Goal: Transaction & Acquisition: Purchase product/service

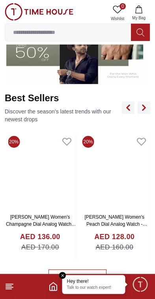
scroll to position [251, 0]
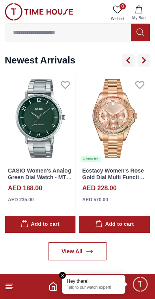
click at [40, 30] on input at bounding box center [68, 32] width 126 height 16
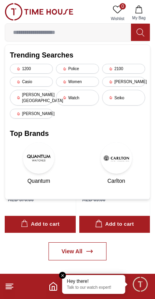
scroll to position [516, 0]
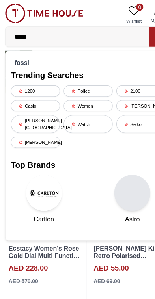
type input "******"
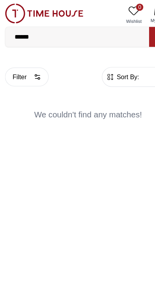
click at [41, 35] on input "******" at bounding box center [68, 32] width 126 height 16
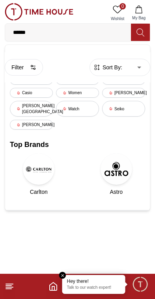
click at [141, 34] on icon at bounding box center [139, 32] width 7 height 8
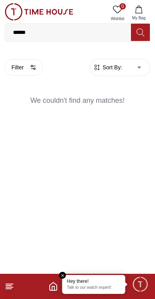
click at [23, 66] on button "Filter" at bounding box center [24, 67] width 38 height 17
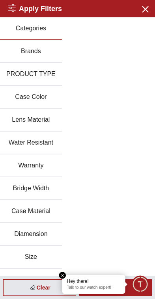
click at [37, 46] on button "Brands" at bounding box center [31, 51] width 62 height 23
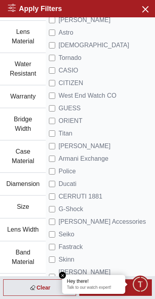
scroll to position [95, 0]
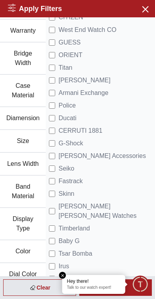
scroll to position [164, 0]
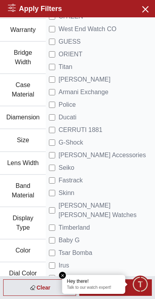
click at [64, 274] on em "Close tooltip" at bounding box center [62, 275] width 7 height 7
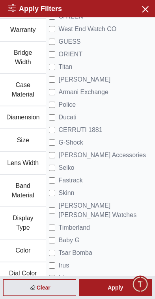
click at [106, 286] on div "Apply" at bounding box center [115, 287] width 73 height 17
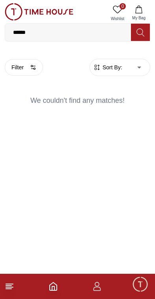
click at [47, 29] on input "******" at bounding box center [68, 32] width 126 height 16
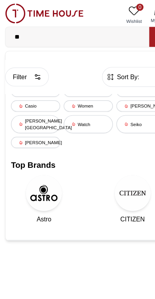
type input "*"
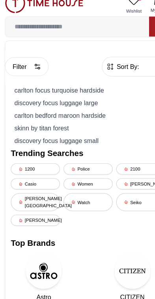
click at [75, 152] on div "Police" at bounding box center [77, 157] width 43 height 10
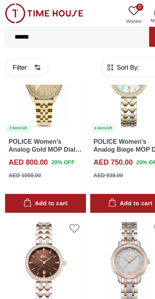
scroll to position [65, 0]
click at [31, 54] on button "Filter" at bounding box center [24, 59] width 38 height 17
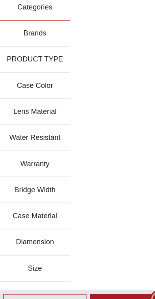
scroll to position [0, 0]
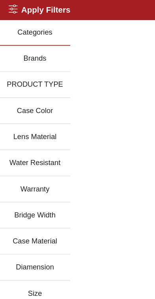
scroll to position [22, 0]
click at [13, 13] on h2 "Apply Filters" at bounding box center [35, 8] width 54 height 11
click at [13, 7] on icon at bounding box center [12, 8] width 8 height 8
click at [10, 8] on icon at bounding box center [12, 8] width 8 height 8
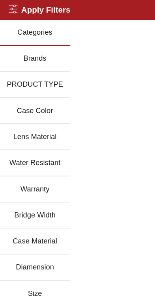
click at [30, 34] on button "Categories" at bounding box center [31, 28] width 62 height 23
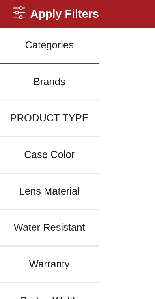
click at [17, 28] on button "Categories" at bounding box center [31, 28] width 62 height 23
click at [28, 29] on button "Categories" at bounding box center [31, 28] width 62 height 23
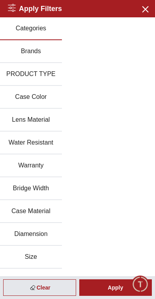
click at [144, 6] on icon "button" at bounding box center [145, 9] width 10 height 10
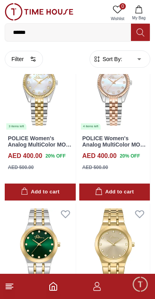
scroll to position [702, 0]
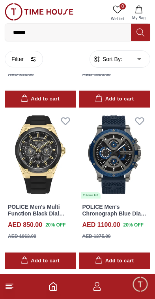
scroll to position [1599, 0]
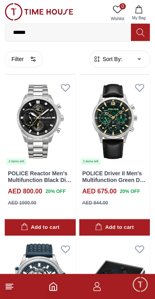
scroll to position [3571, 0]
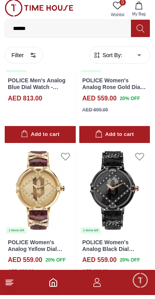
scroll to position [4611, 0]
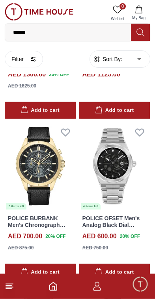
scroll to position [9004, 0]
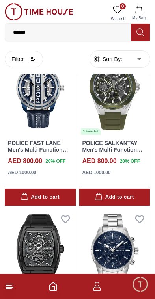
scroll to position [9565, 0]
